Goal: Navigation & Orientation: Understand site structure

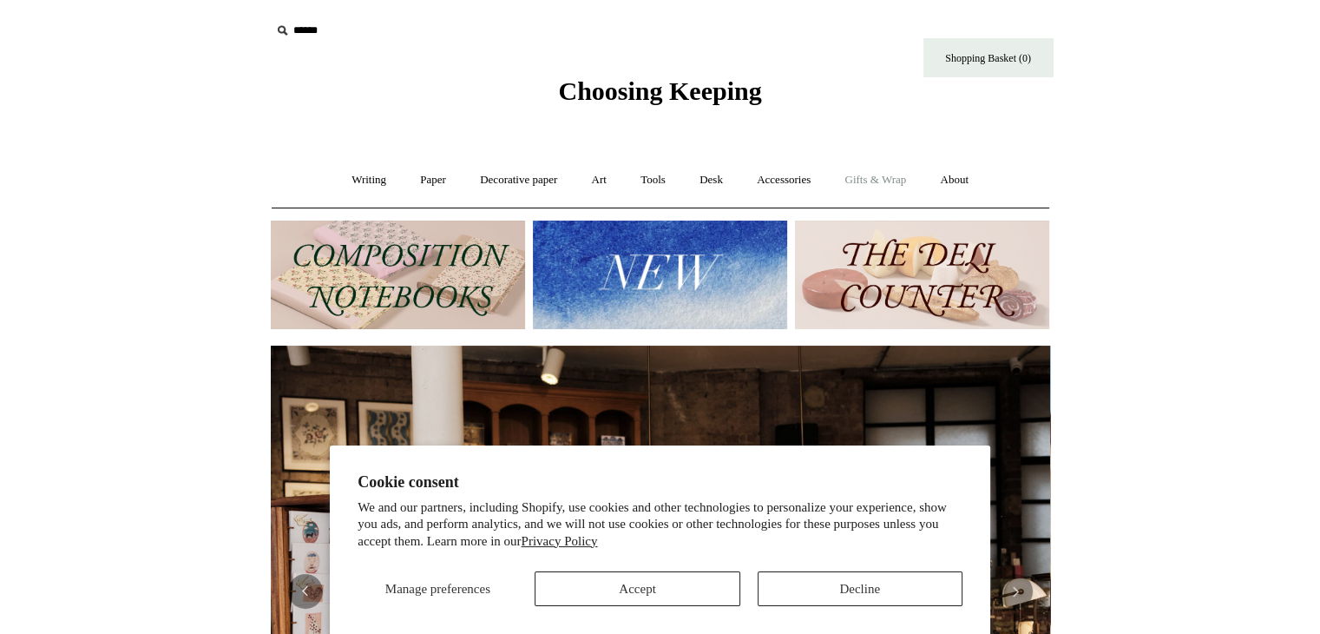
click at [891, 180] on link "Gifts & Wrap +" at bounding box center [875, 180] width 93 height 46
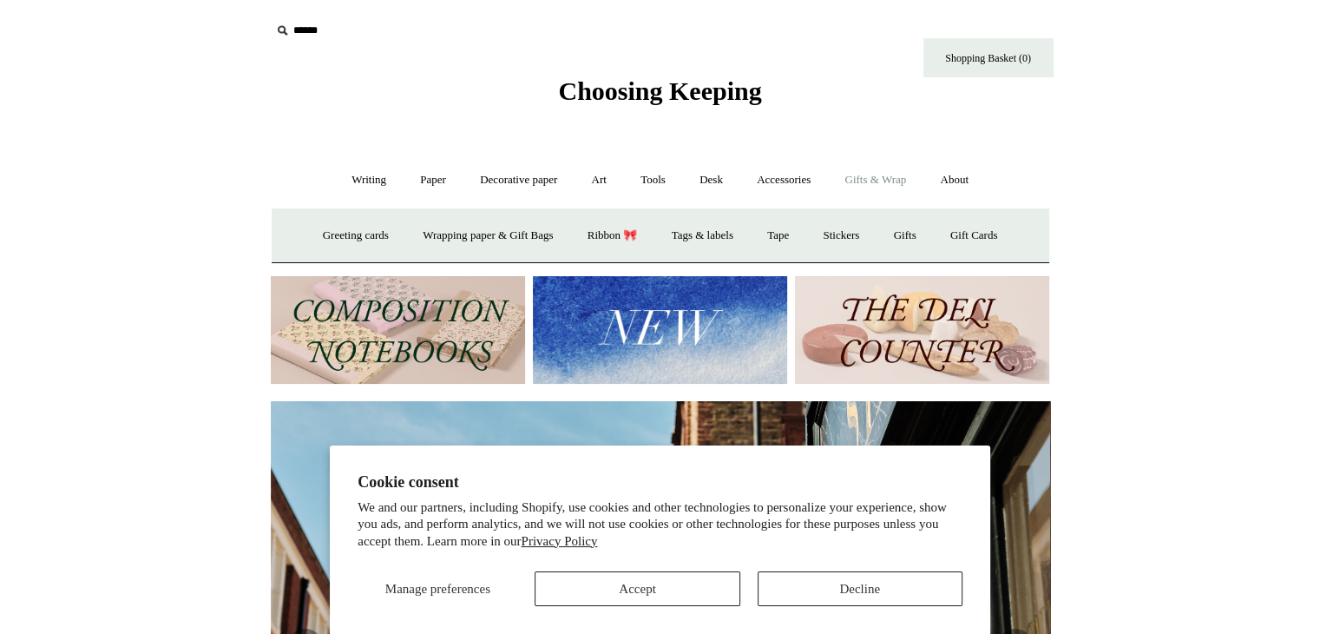
scroll to position [0, 779]
click at [781, 176] on link "Accessories +" at bounding box center [783, 180] width 85 height 46
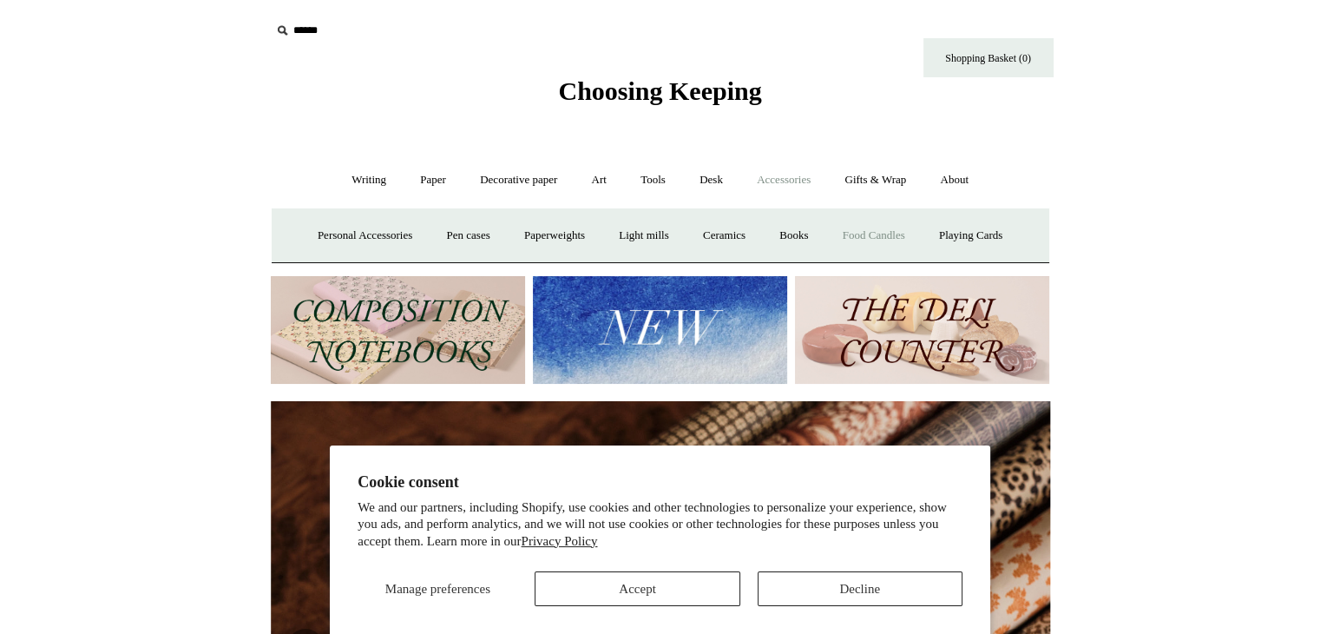
scroll to position [0, 1559]
click at [892, 235] on link "Food Candles" at bounding box center [874, 236] width 94 height 46
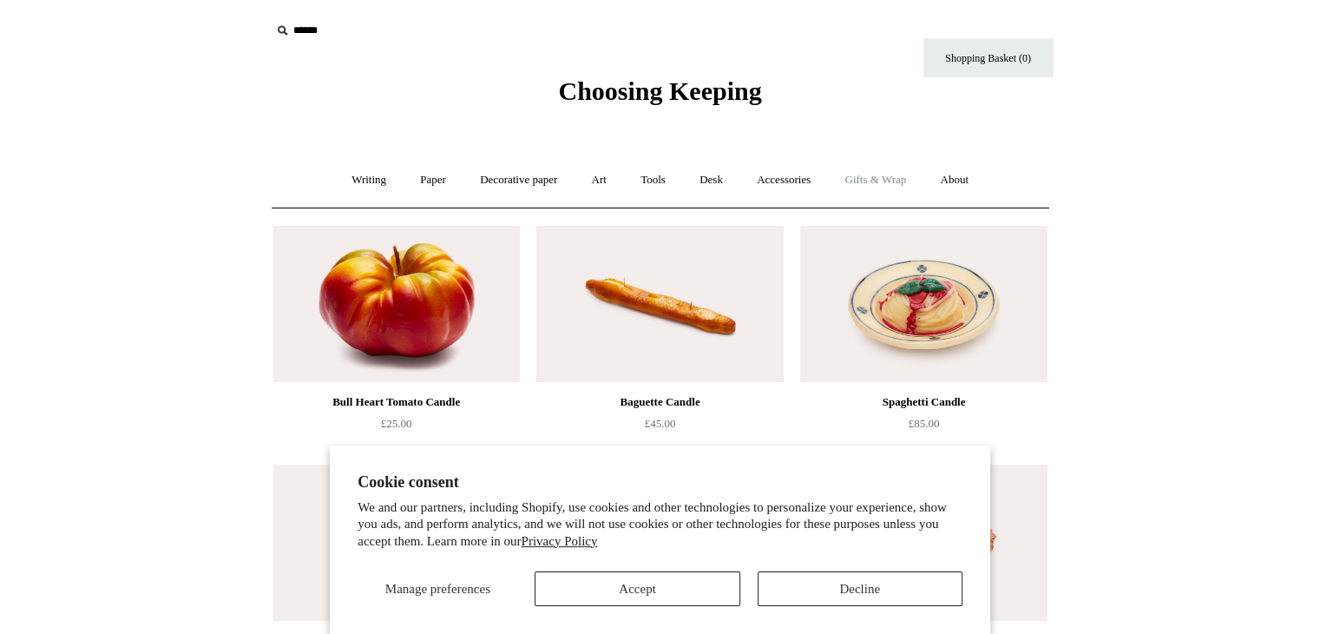
click at [902, 178] on link "Gifts & Wrap +" at bounding box center [875, 180] width 93 height 46
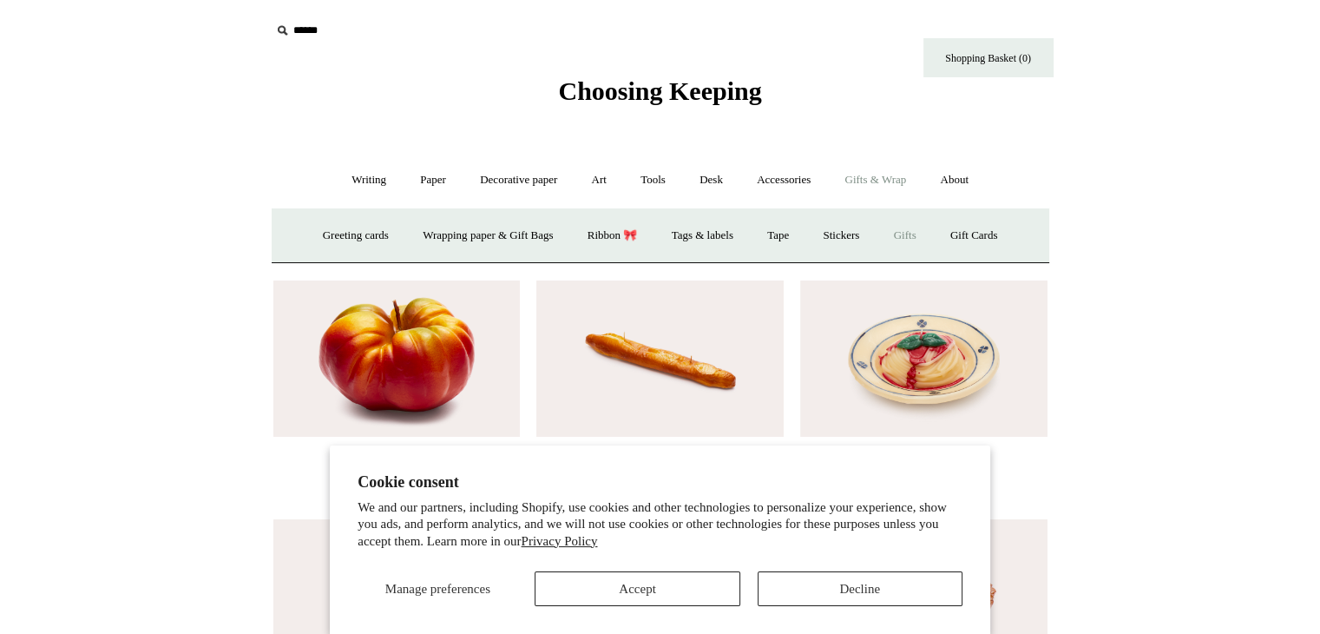
click at [923, 234] on link "Gifts +" at bounding box center [905, 236] width 54 height 46
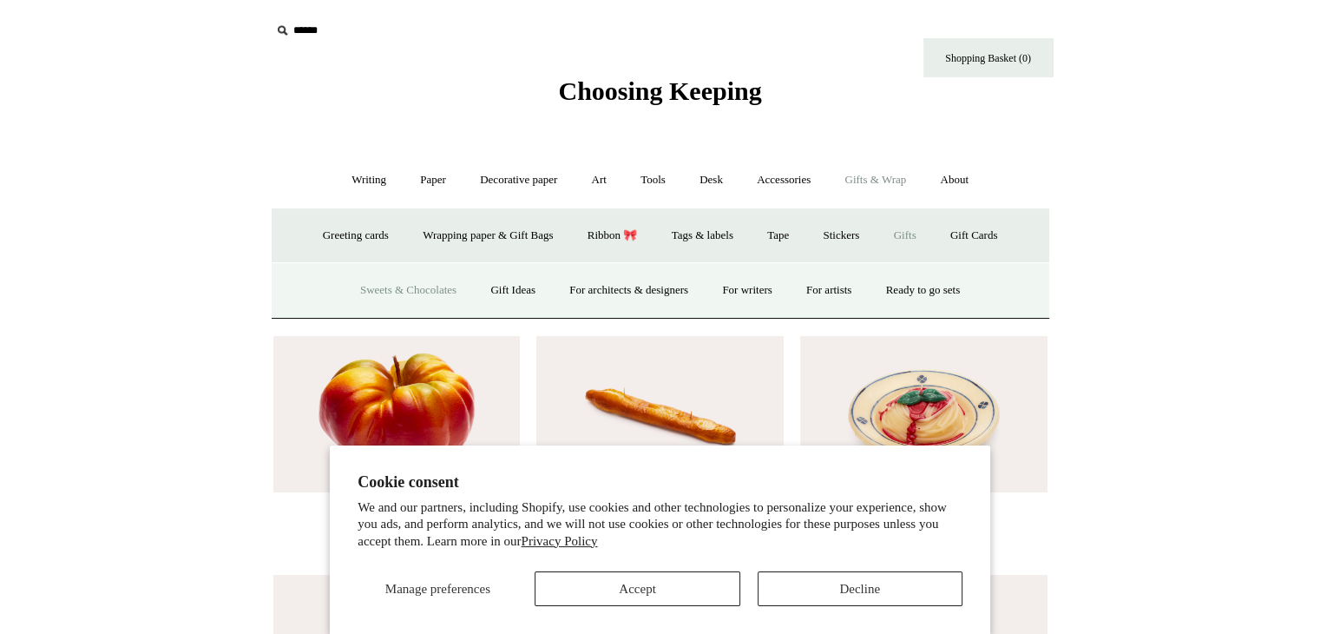
click at [376, 288] on link "Sweets & Chocolates" at bounding box center [409, 290] width 128 height 46
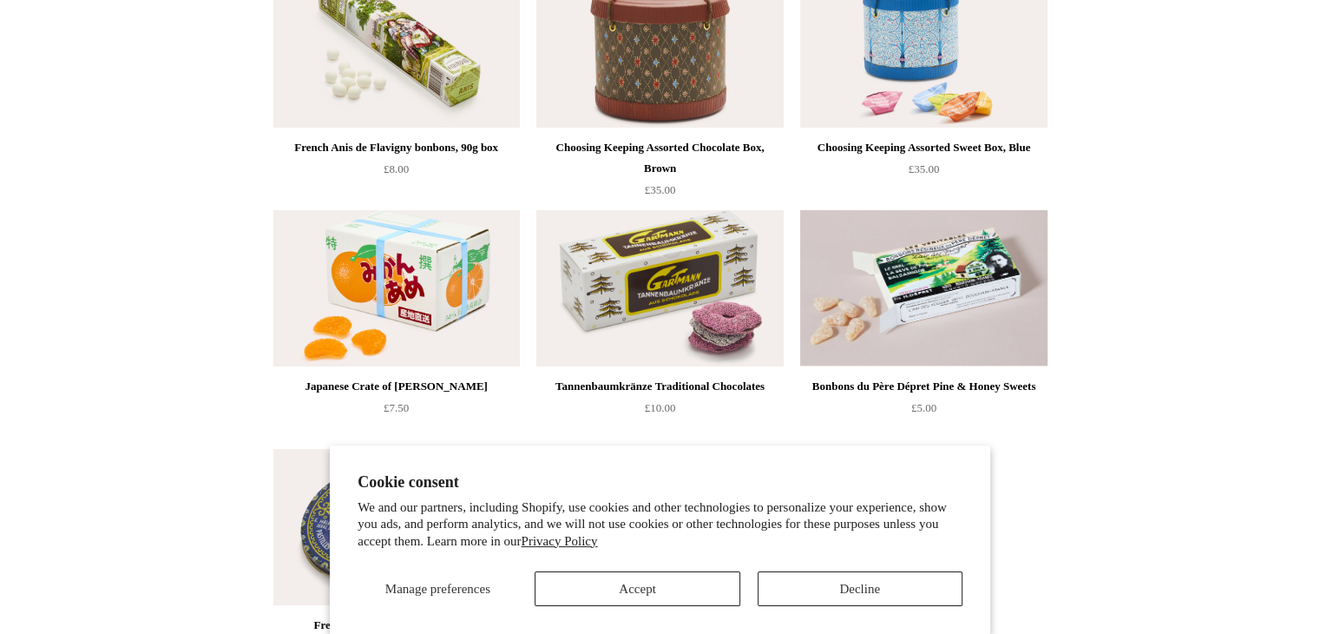
scroll to position [220, 0]
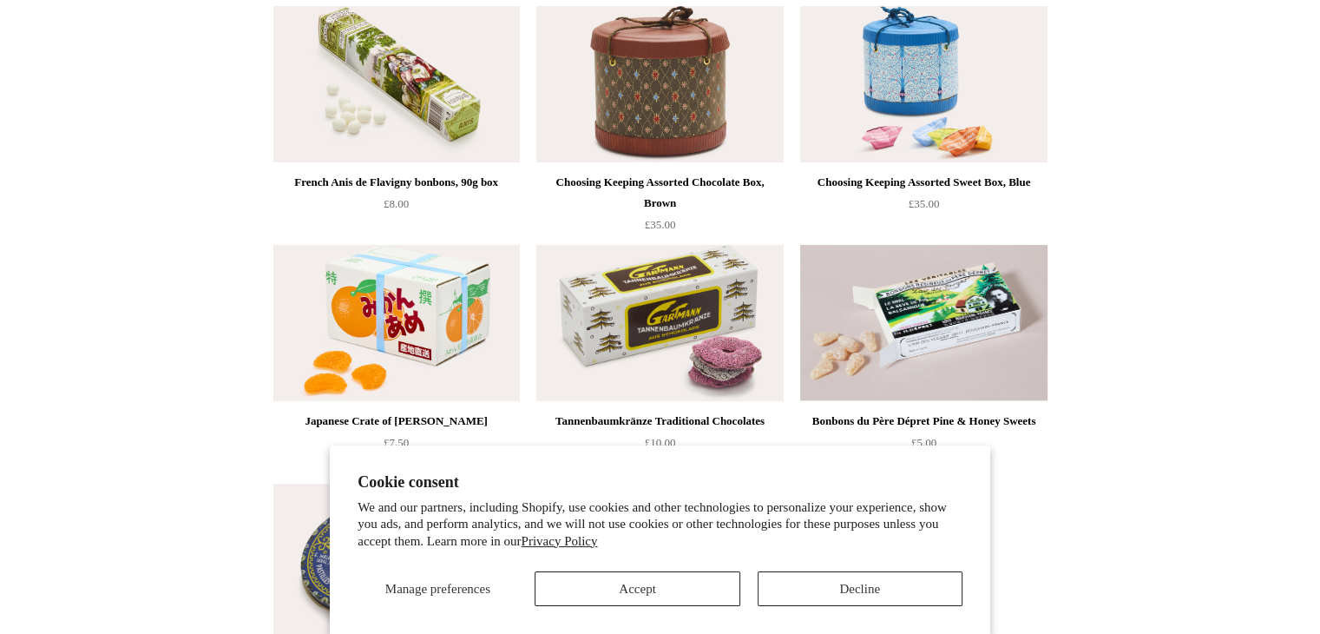
click at [623, 312] on img at bounding box center [659, 323] width 246 height 156
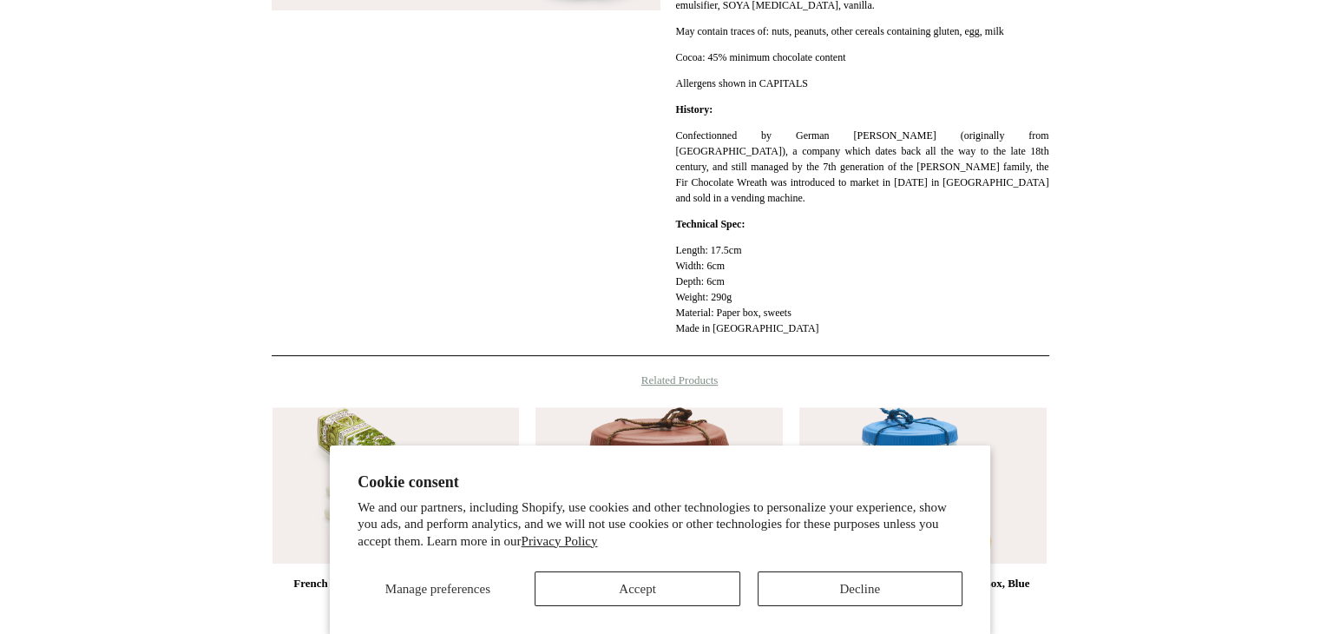
scroll to position [828, 0]
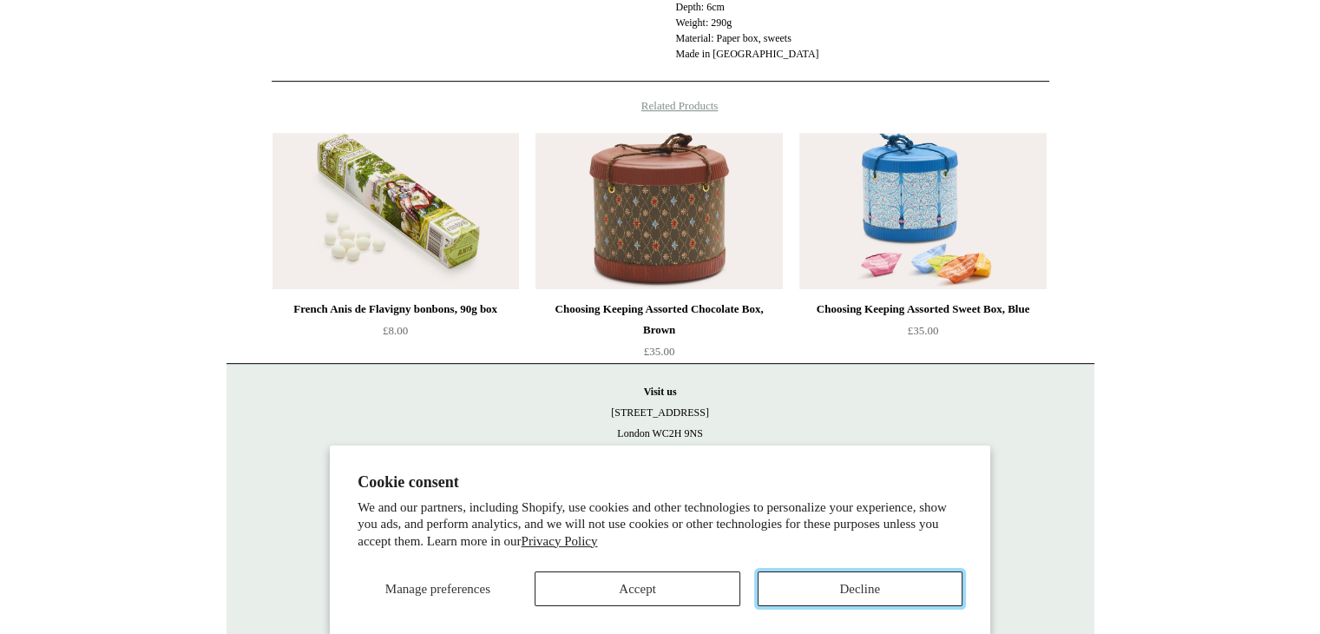
click at [855, 584] on button "Decline" at bounding box center [860, 588] width 205 height 35
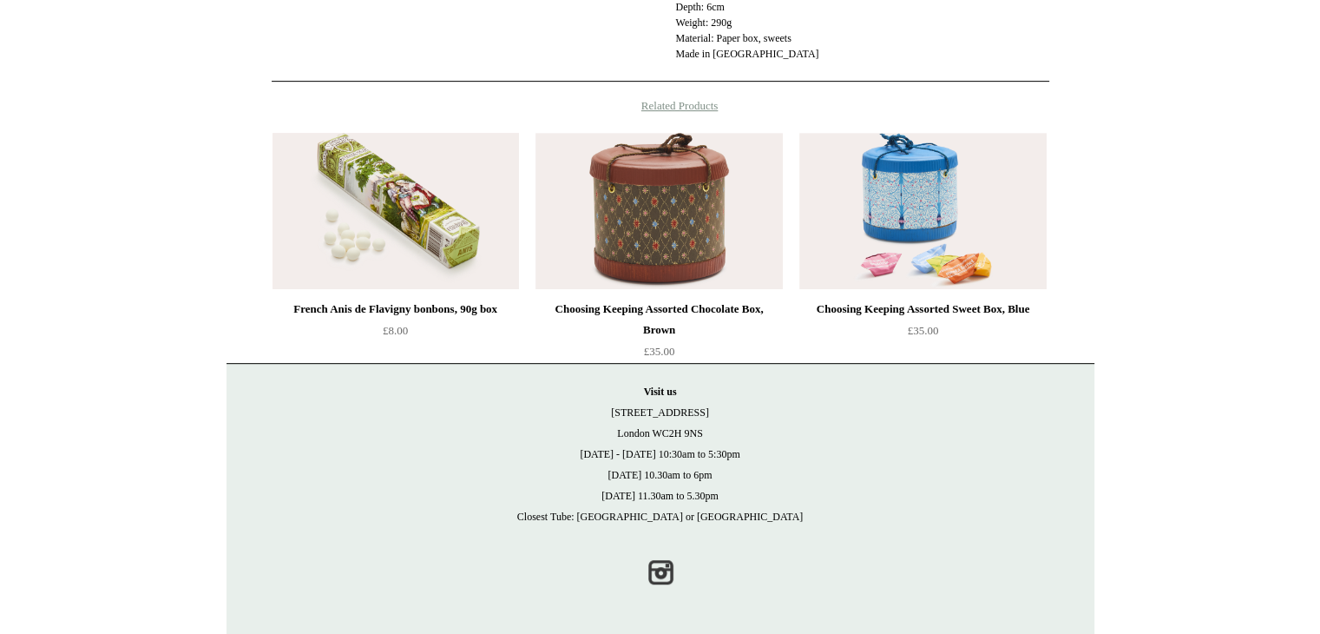
click at [395, 187] on img at bounding box center [396, 211] width 246 height 156
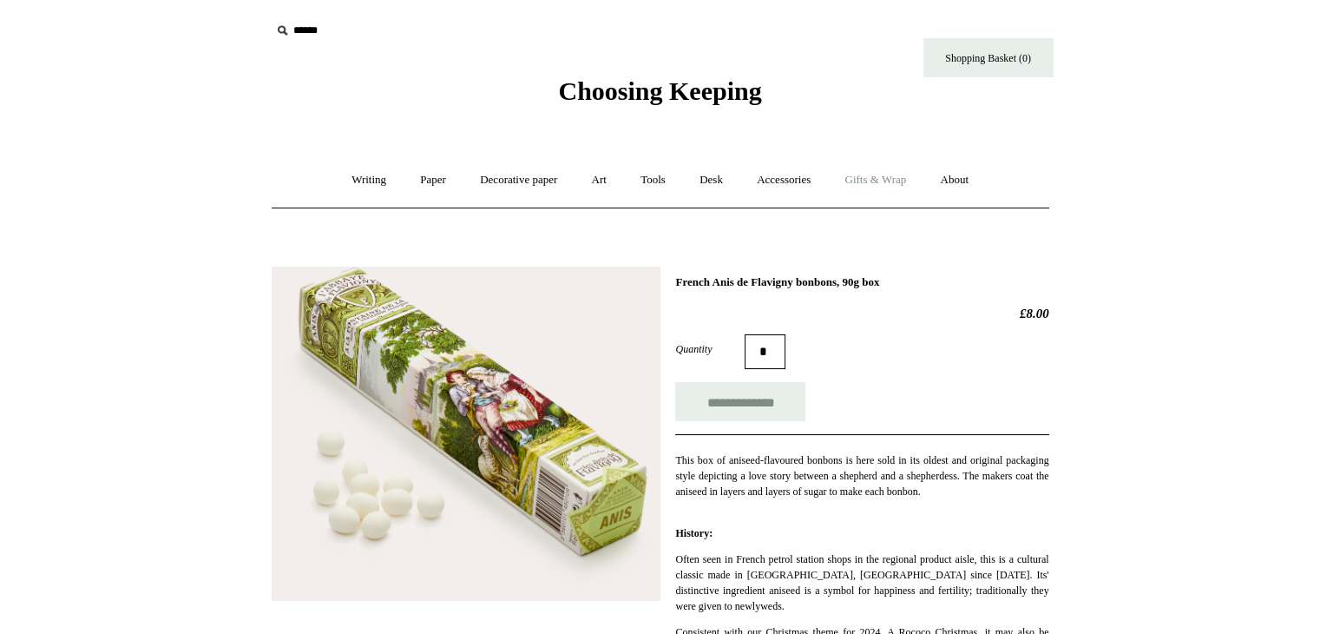
click at [876, 180] on link "Gifts & Wrap +" at bounding box center [875, 180] width 93 height 46
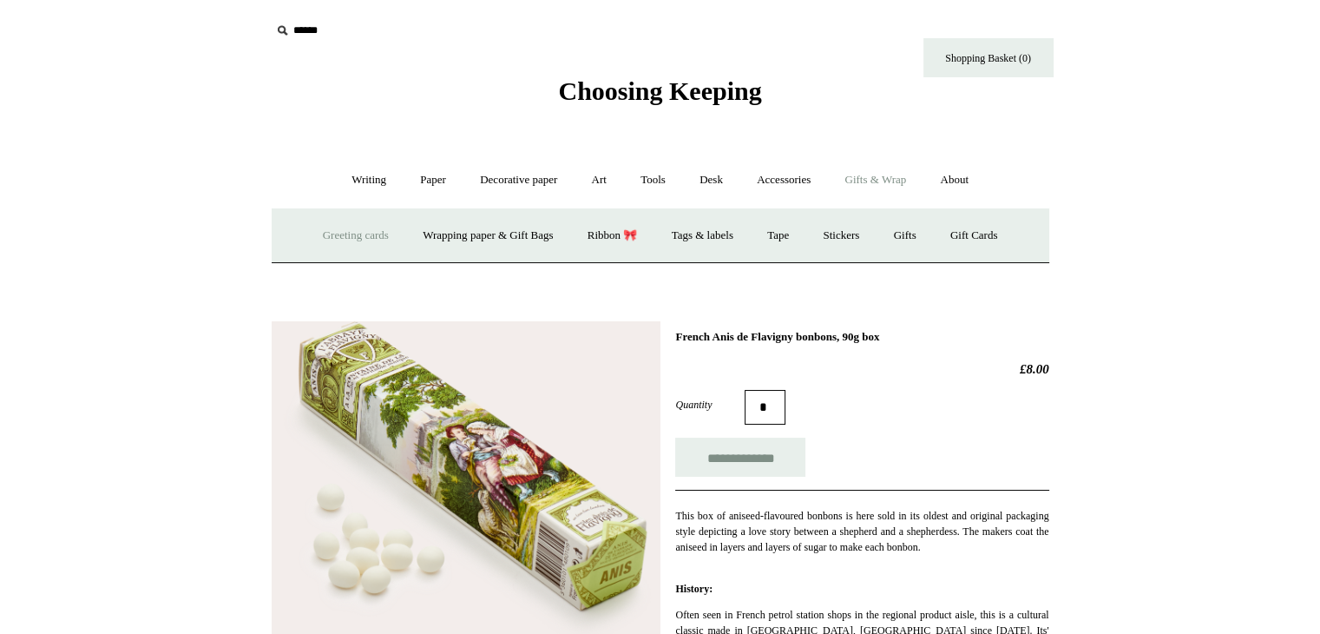
click at [334, 239] on link "Greeting cards +" at bounding box center [355, 236] width 97 height 46
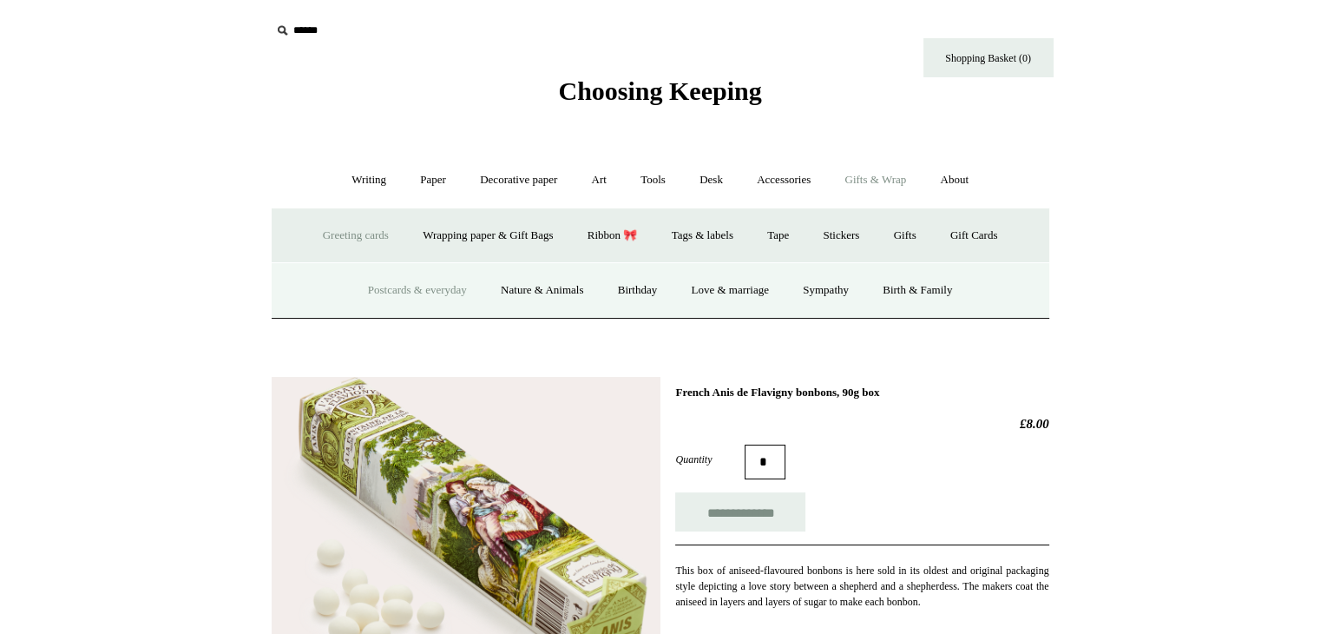
click at [410, 287] on link "Postcards & everyday" at bounding box center [417, 290] width 130 height 46
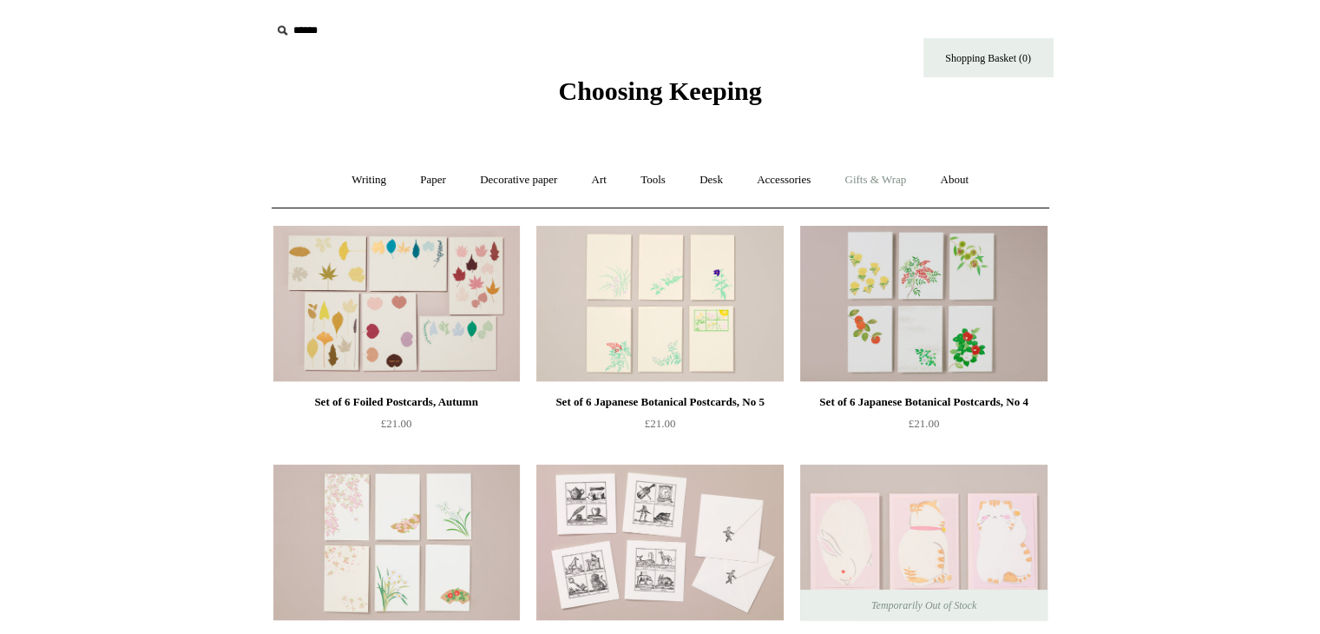
click at [895, 177] on link "Gifts & Wrap +" at bounding box center [875, 180] width 93 height 46
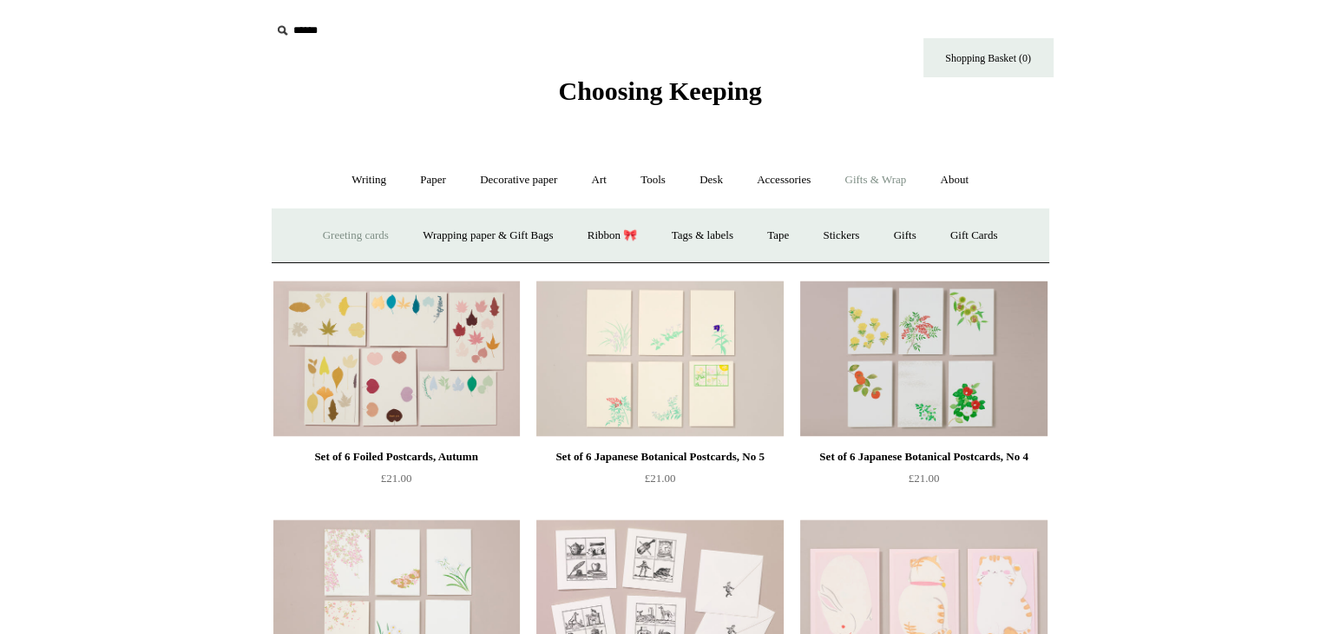
click at [324, 235] on link "Greeting cards +" at bounding box center [355, 236] width 97 height 46
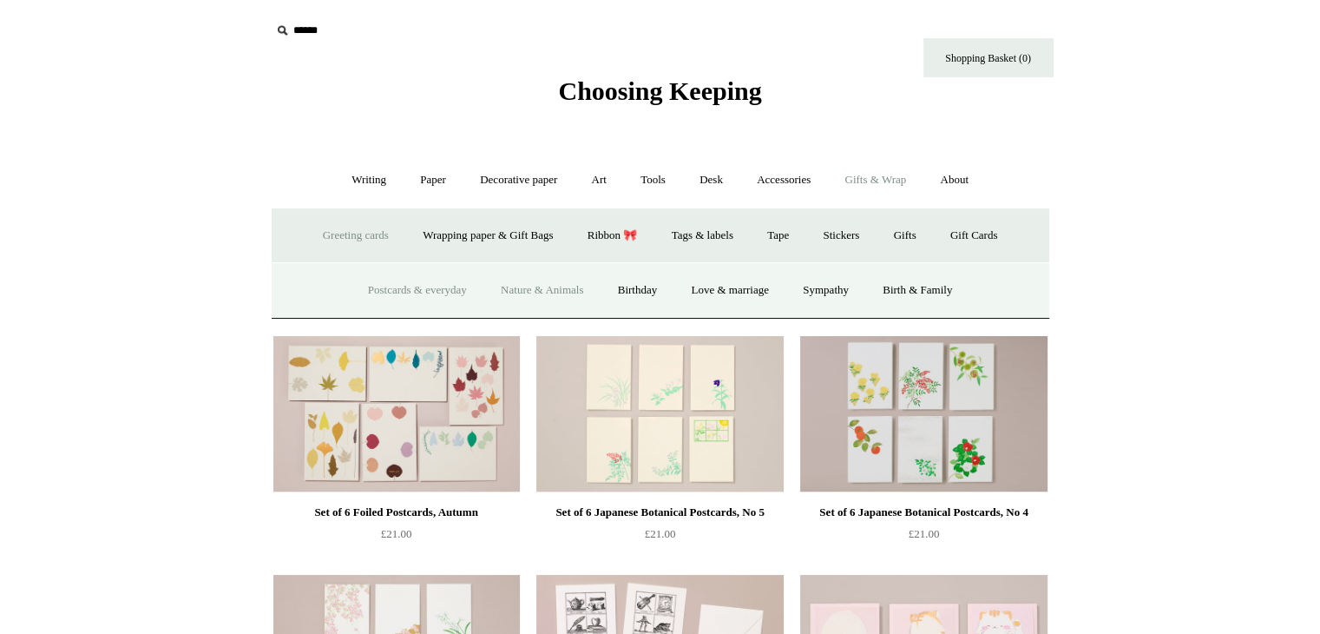
click at [559, 290] on link "Nature & Animals" at bounding box center [542, 290] width 114 height 46
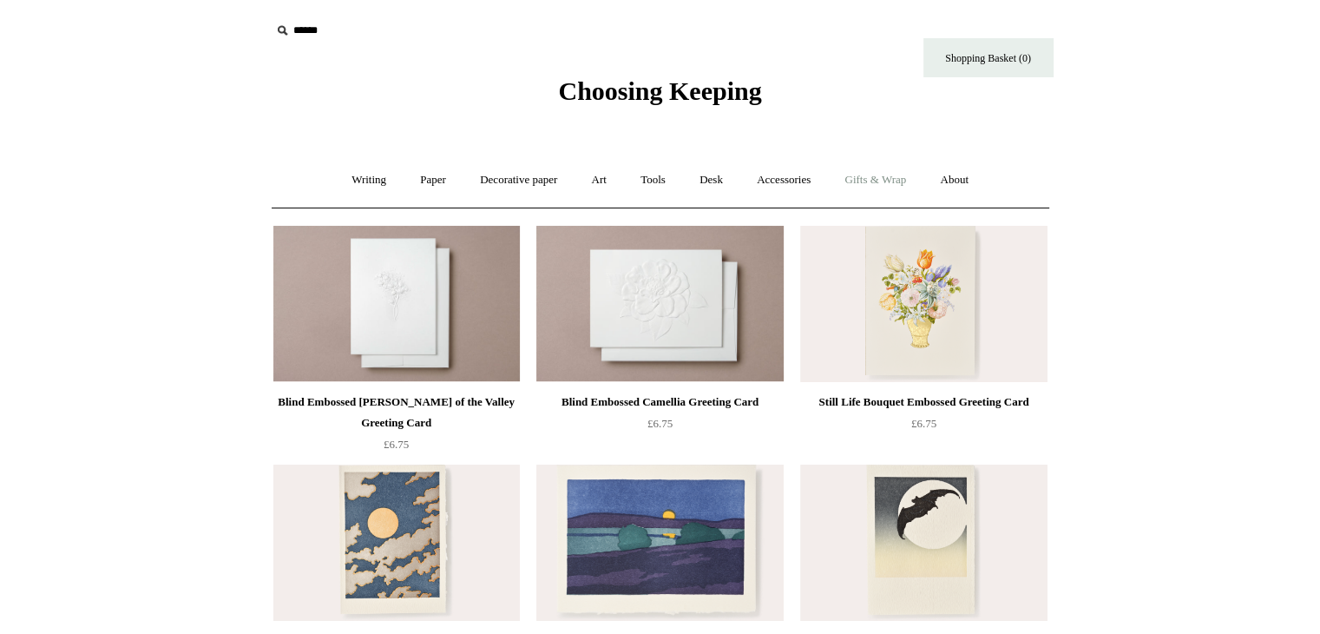
click at [896, 180] on link "Gifts & Wrap +" at bounding box center [875, 180] width 93 height 46
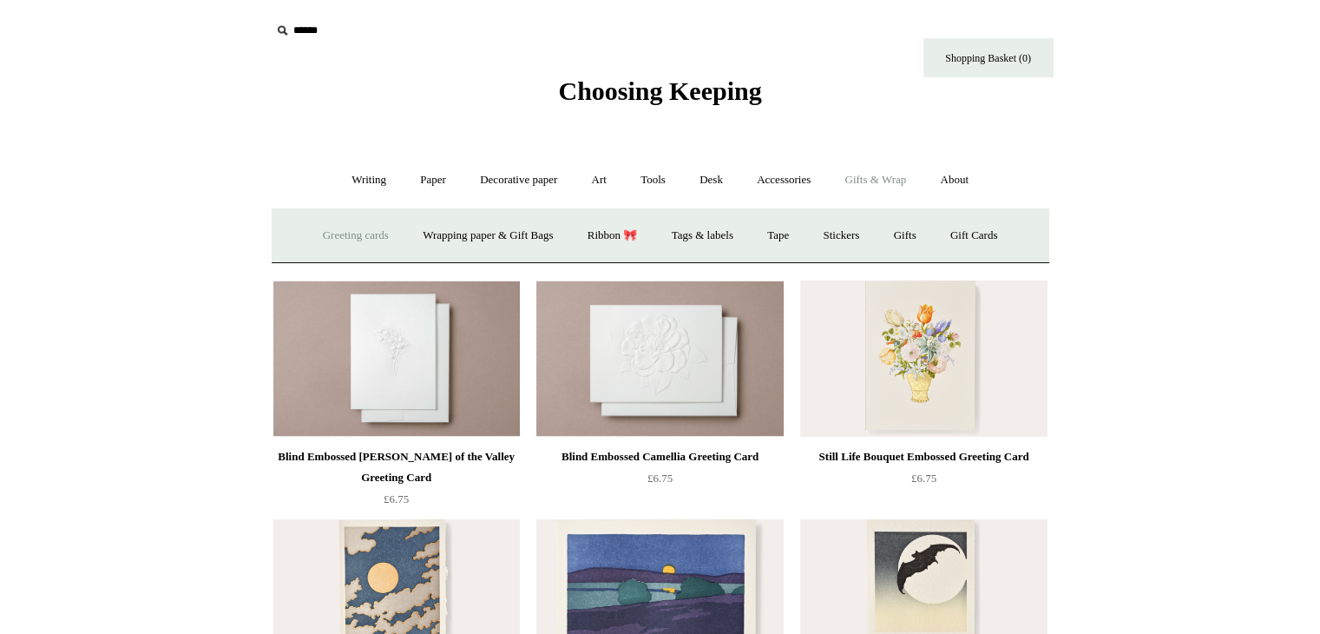
click at [324, 227] on link "Greeting cards +" at bounding box center [355, 236] width 97 height 46
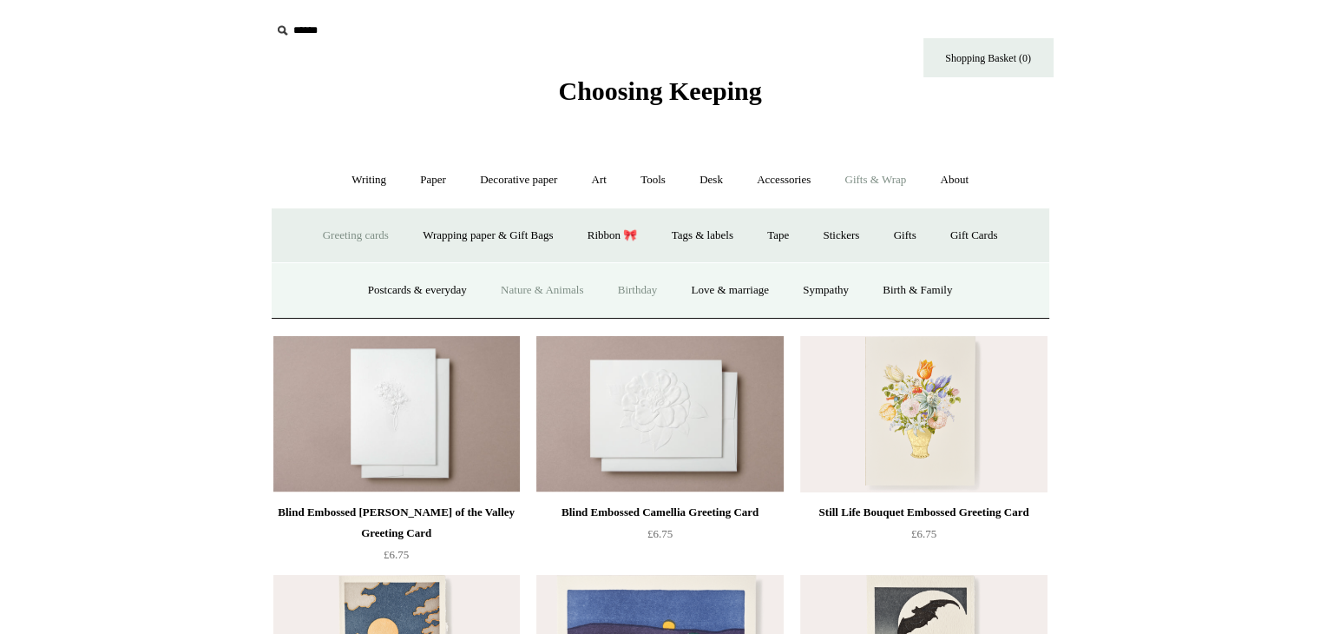
click at [626, 287] on link "Birthday" at bounding box center [637, 290] width 71 height 46
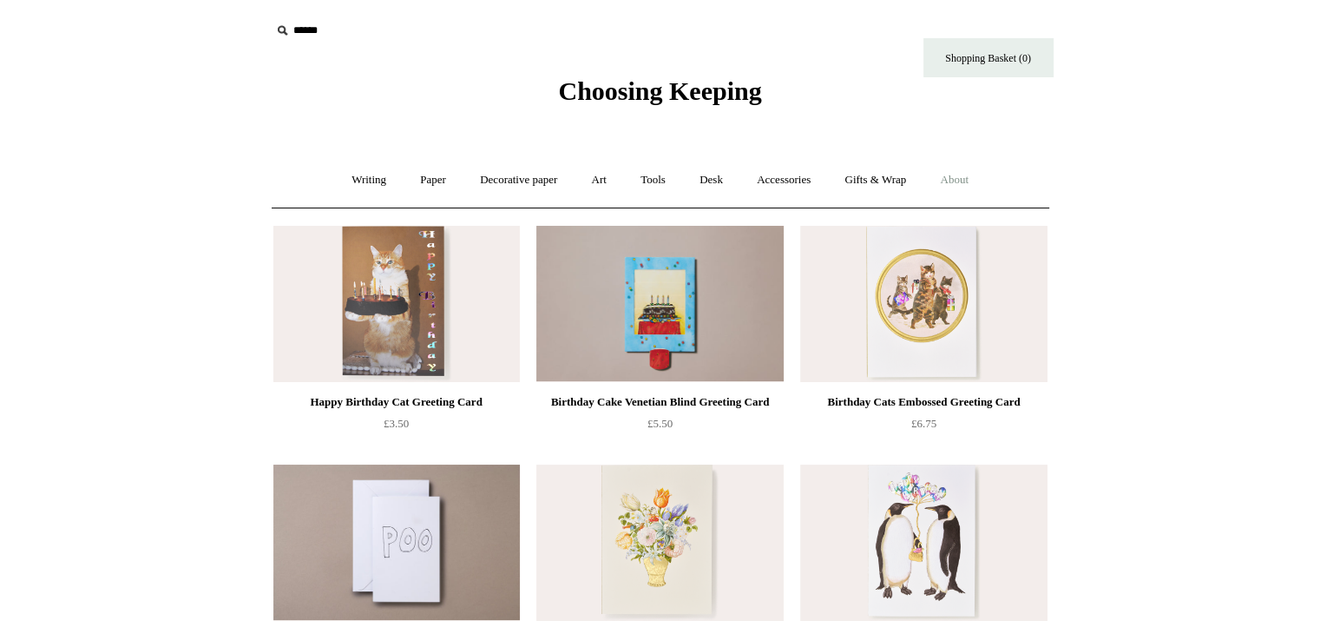
click at [976, 177] on link "About +" at bounding box center [954, 180] width 60 height 46
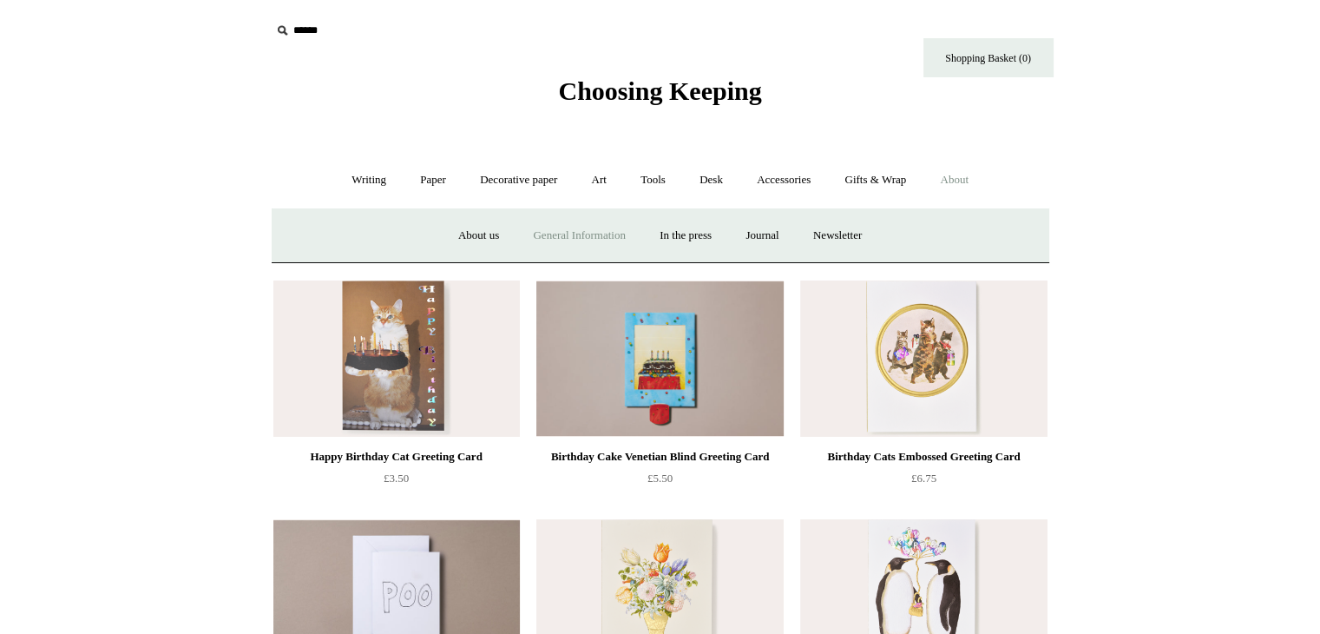
click at [608, 233] on link "General Information" at bounding box center [578, 236] width 123 height 46
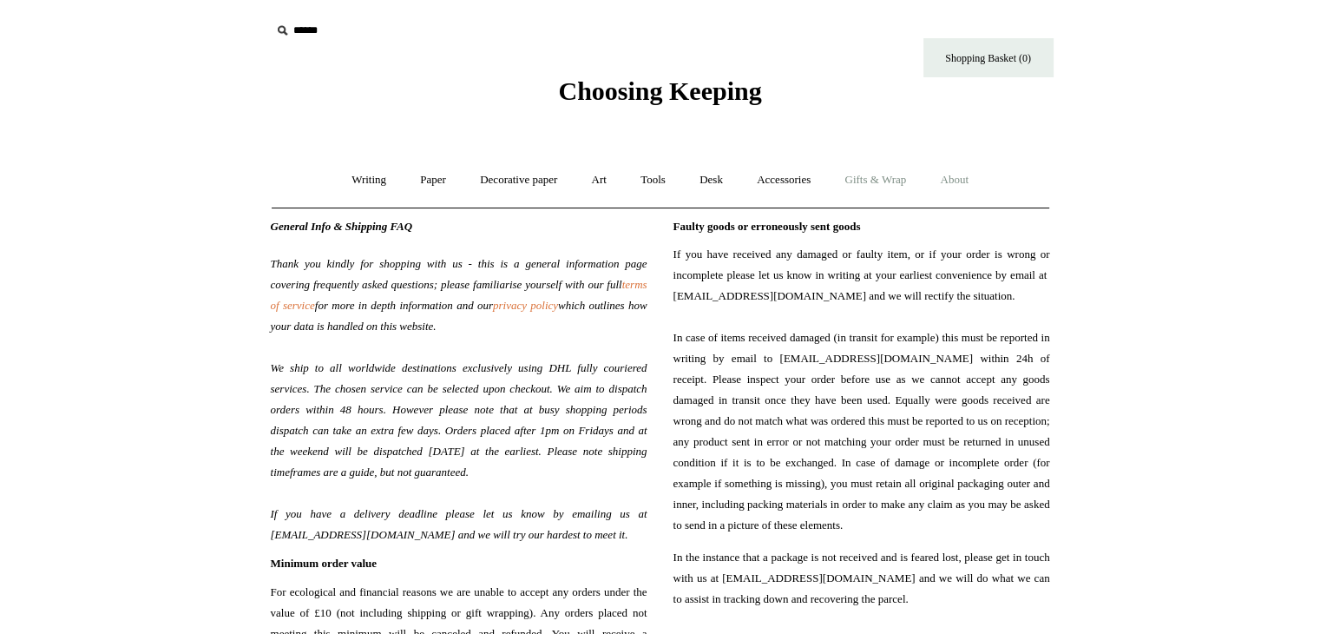
click at [878, 181] on link "Gifts & Wrap +" at bounding box center [875, 180] width 93 height 46
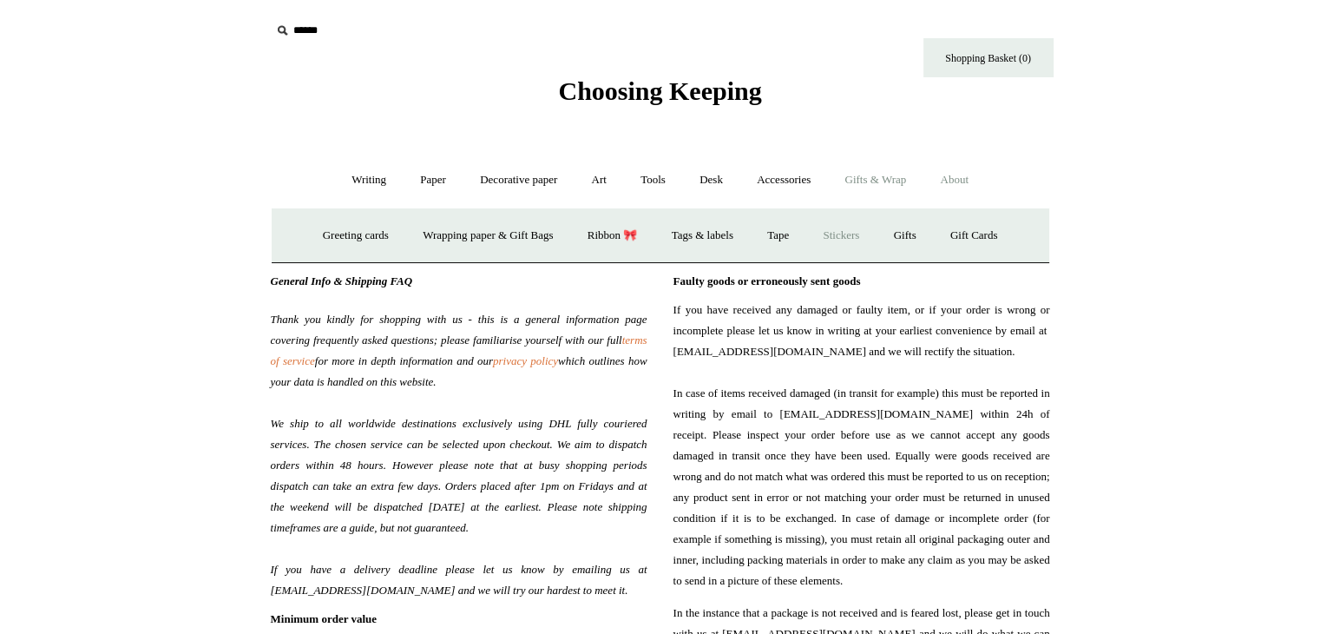
click at [857, 236] on link "Stickers" at bounding box center [841, 236] width 68 height 46
